Goal: Find specific page/section: Find specific page/section

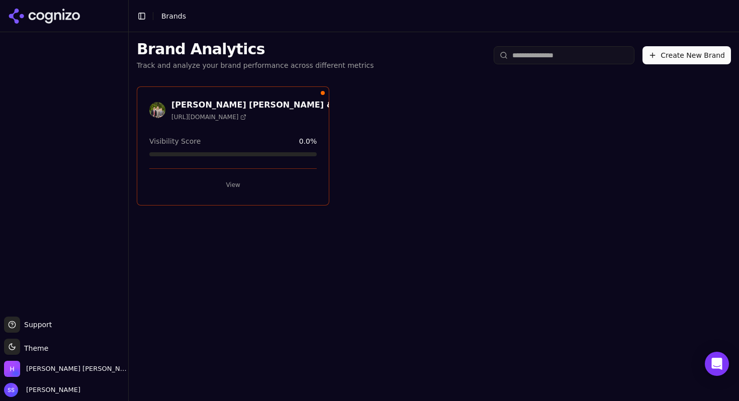
click at [229, 184] on button "View" at bounding box center [232, 185] width 167 height 16
click at [234, 186] on button "View" at bounding box center [232, 185] width 167 height 16
